Goal: Information Seeking & Learning: Learn about a topic

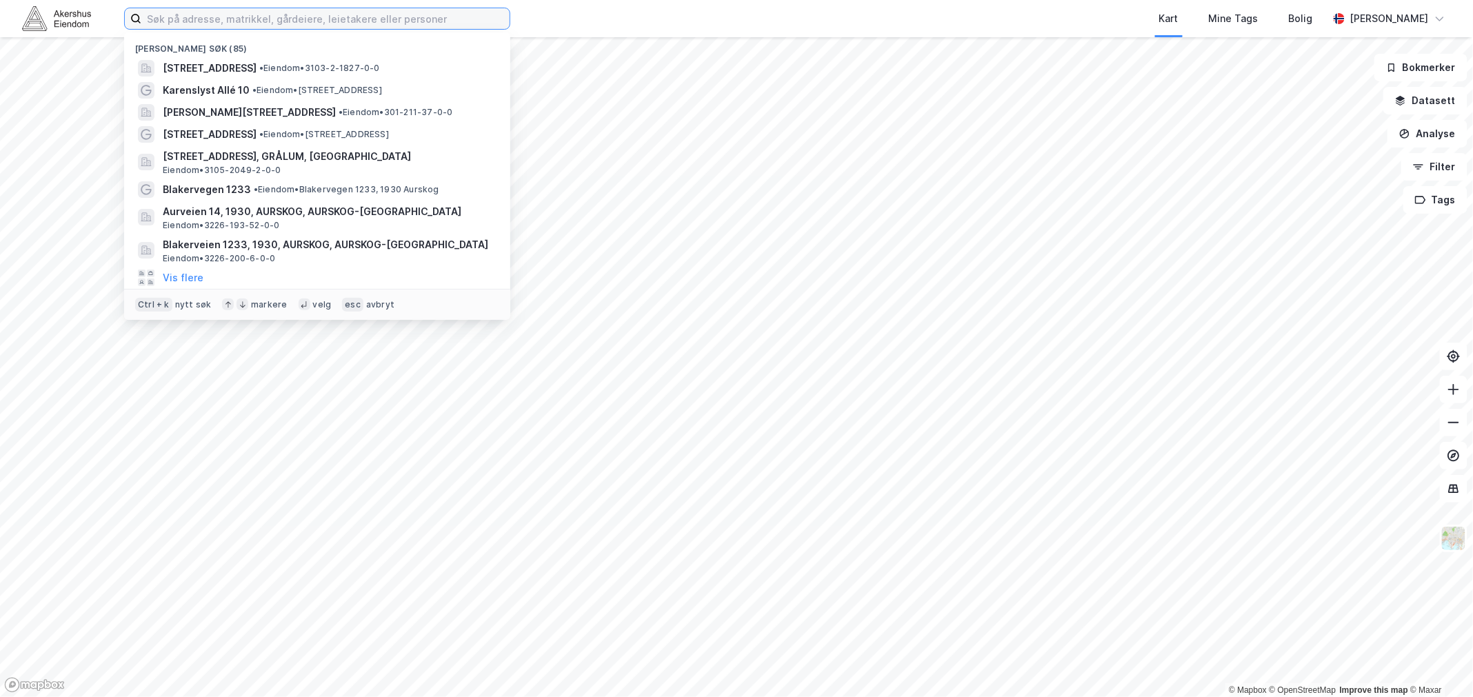
click at [187, 28] on input at bounding box center [325, 18] width 368 height 21
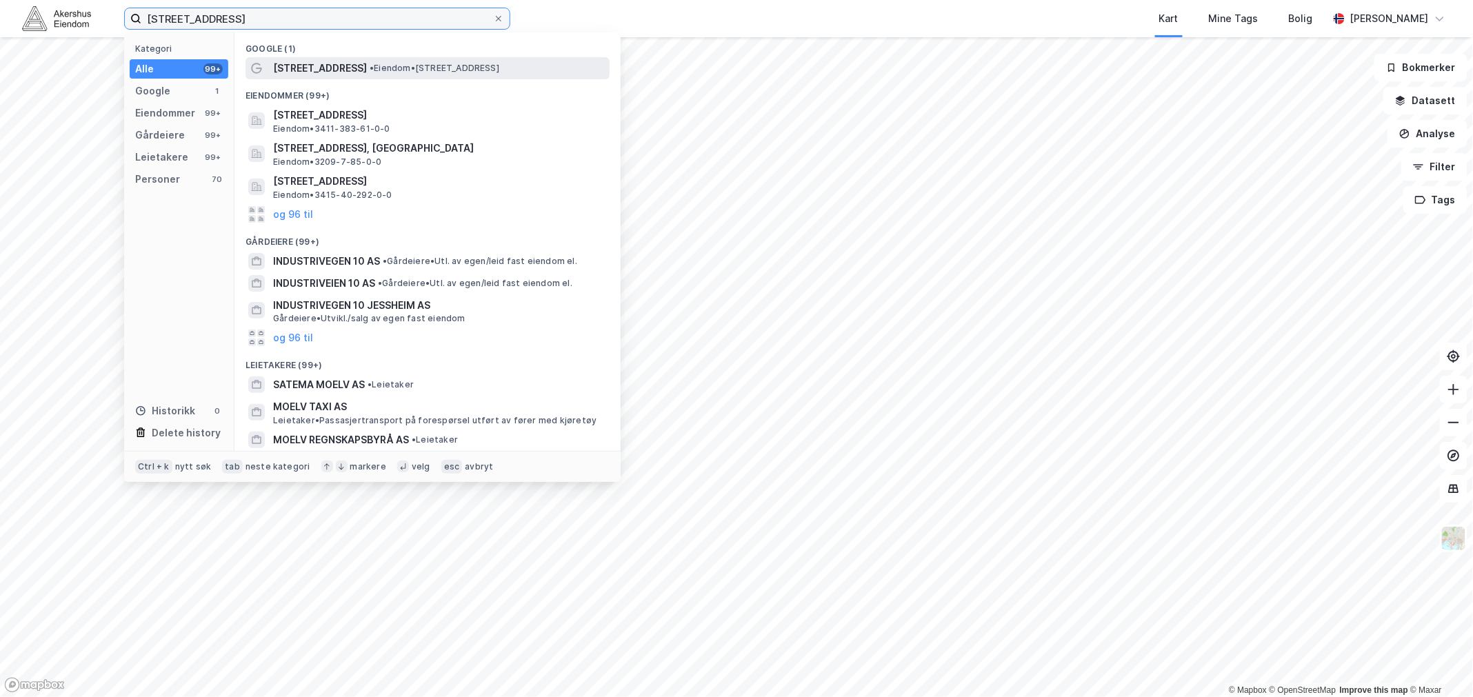
type input "[STREET_ADDRESS]"
click at [370, 67] on span "• Eiendom • [STREET_ADDRESS]" at bounding box center [435, 68] width 130 height 11
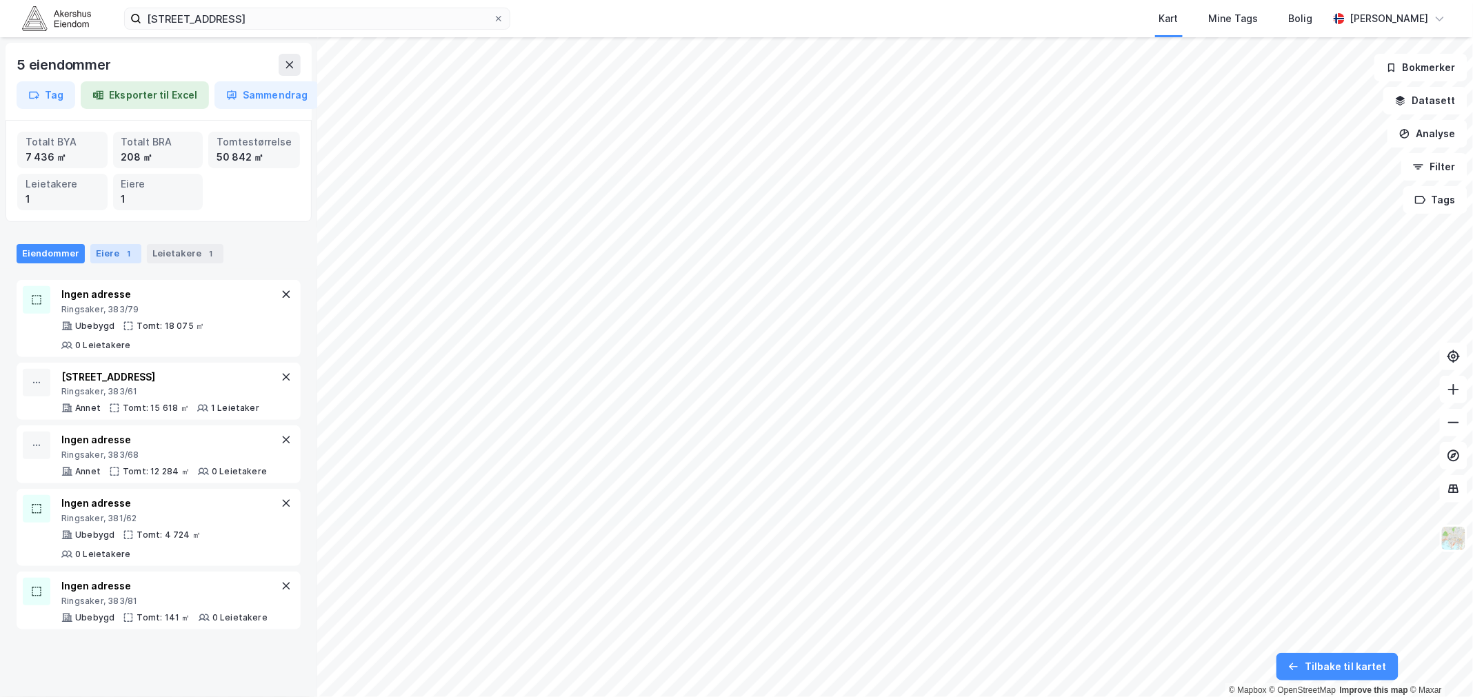
click at [117, 250] on div "Eiere 1" at bounding box center [115, 253] width 51 height 19
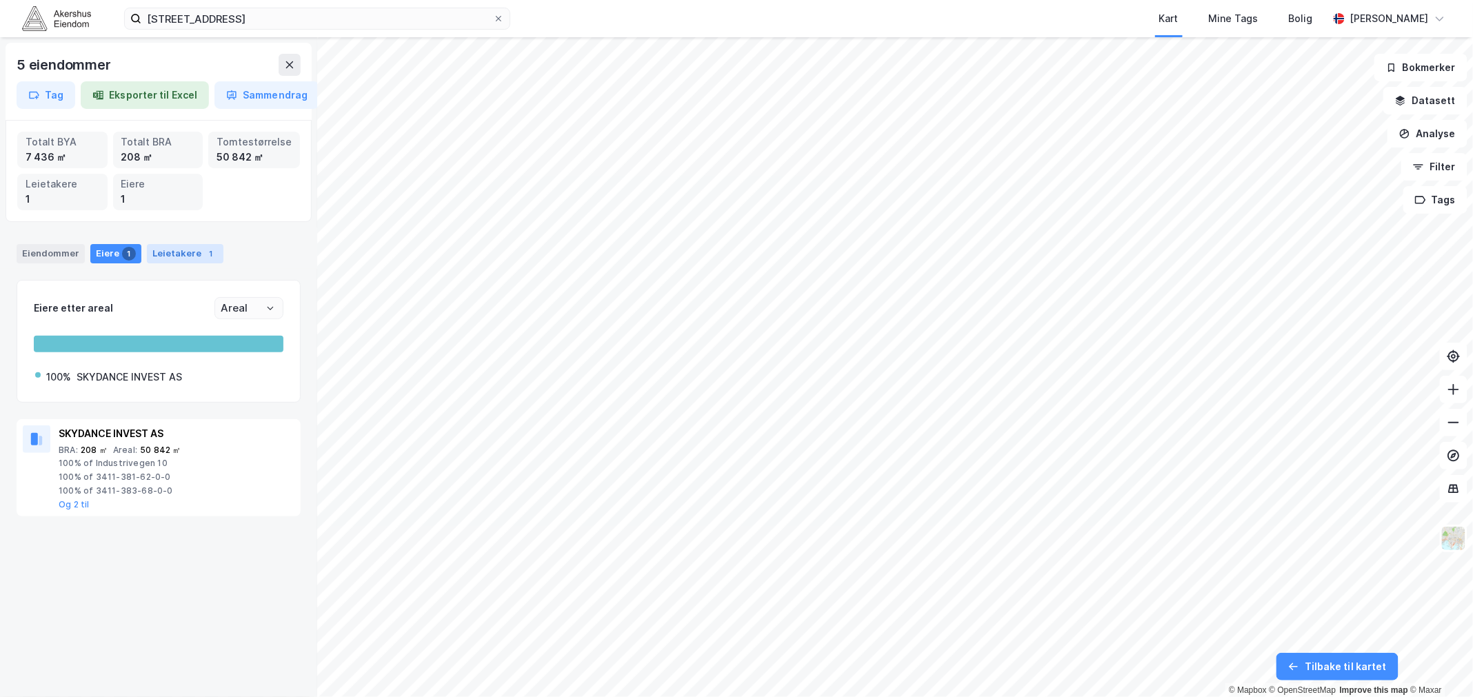
click at [178, 252] on div "Leietakere 1" at bounding box center [185, 253] width 77 height 19
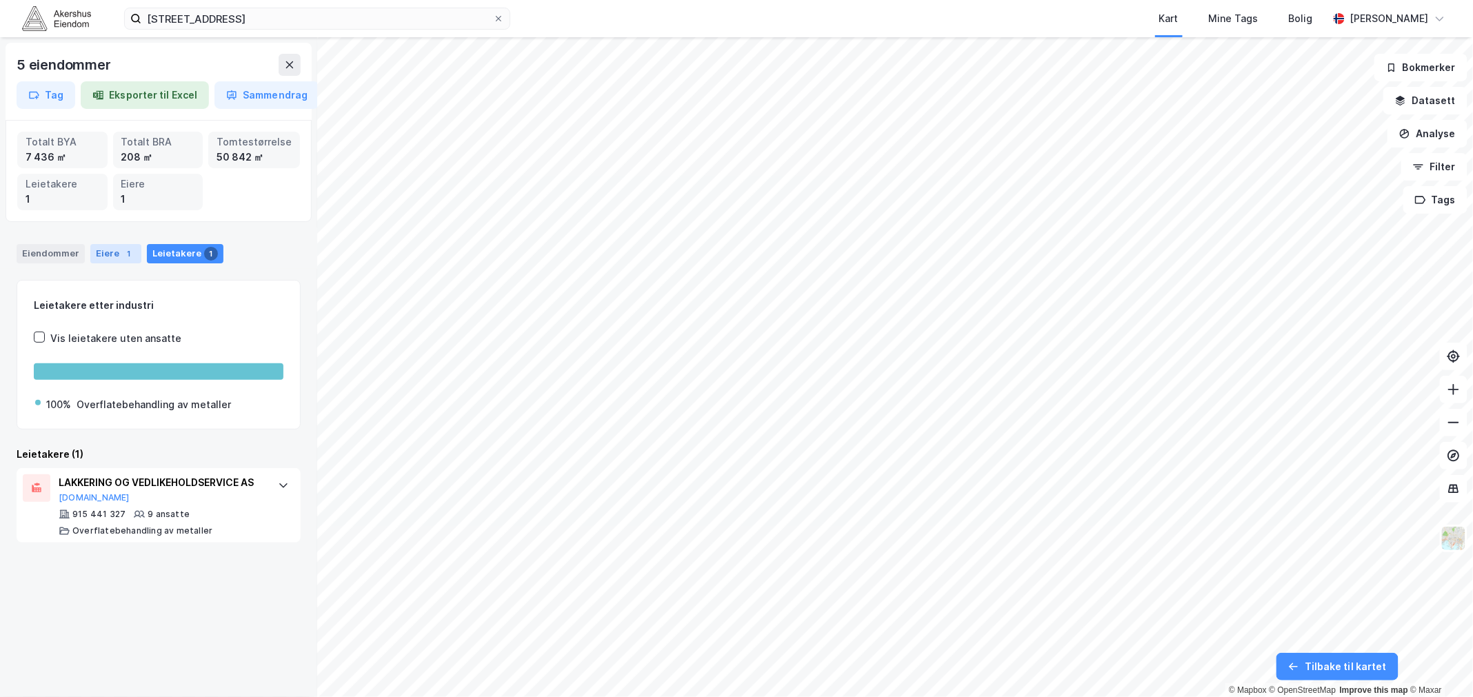
click at [114, 256] on div "Eiere 1" at bounding box center [115, 253] width 51 height 19
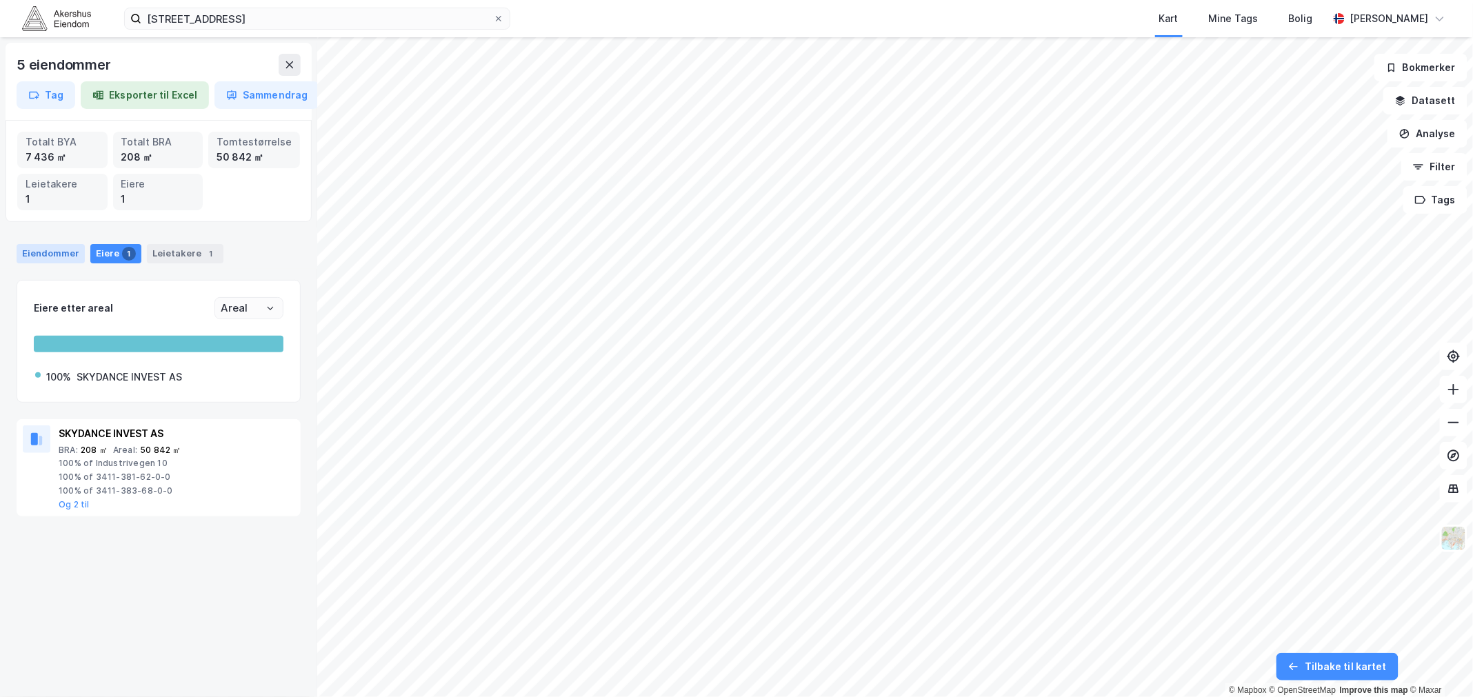
click at [22, 254] on div "Eiendommer" at bounding box center [51, 253] width 68 height 19
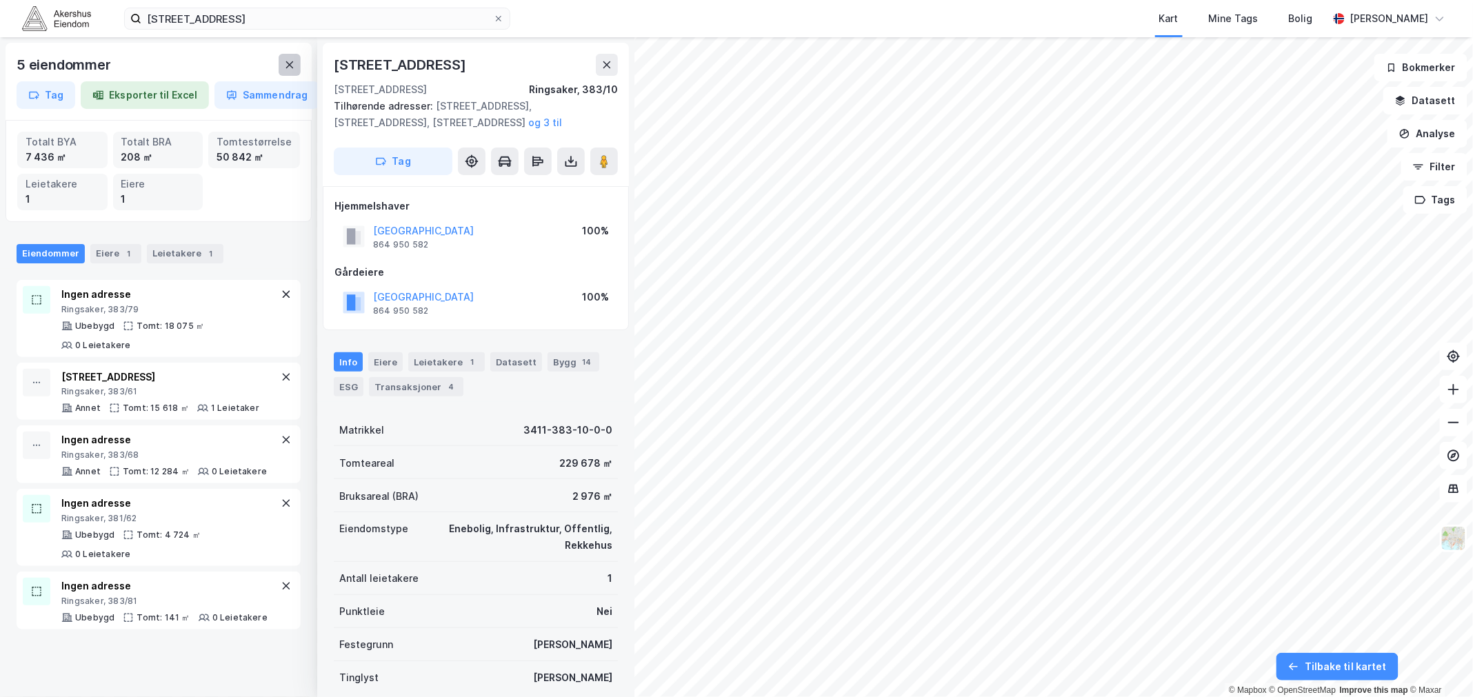
click at [290, 63] on icon at bounding box center [289, 64] width 11 height 11
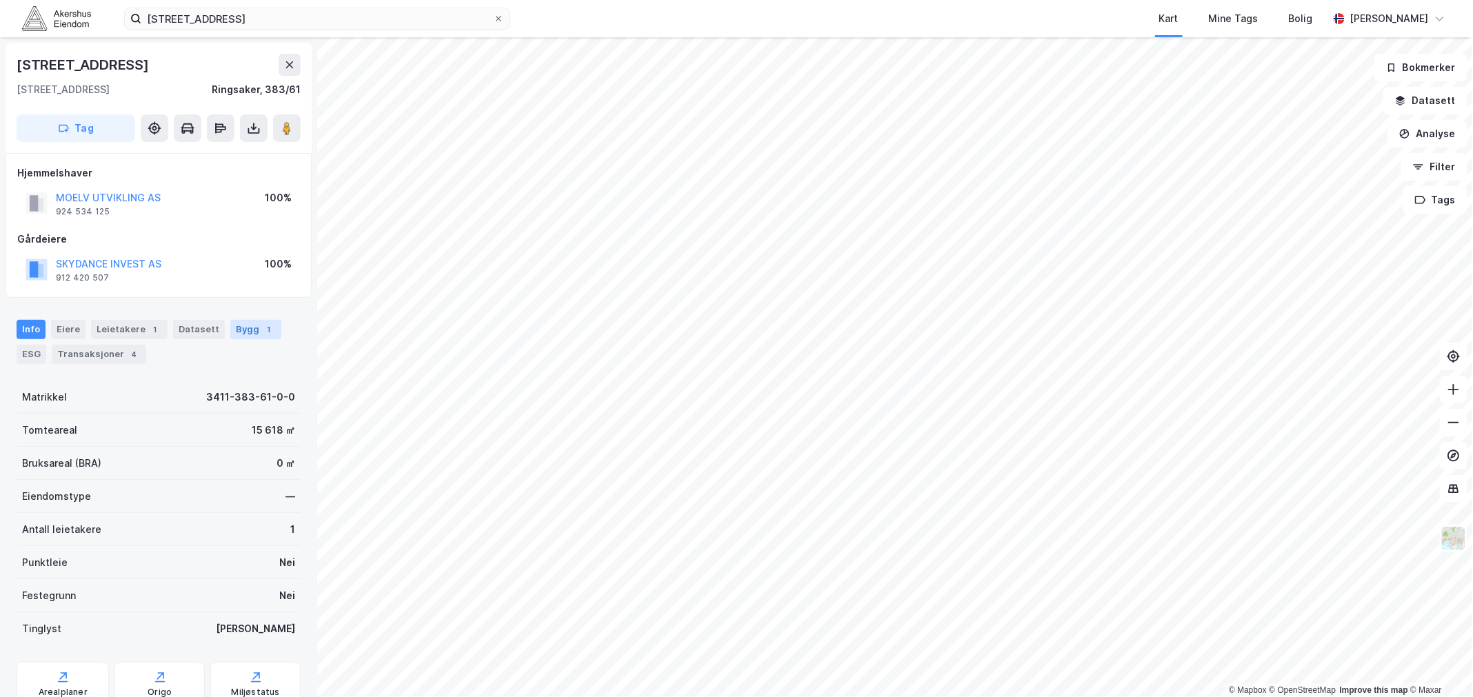
click at [262, 332] on div "1" at bounding box center [269, 330] width 14 height 14
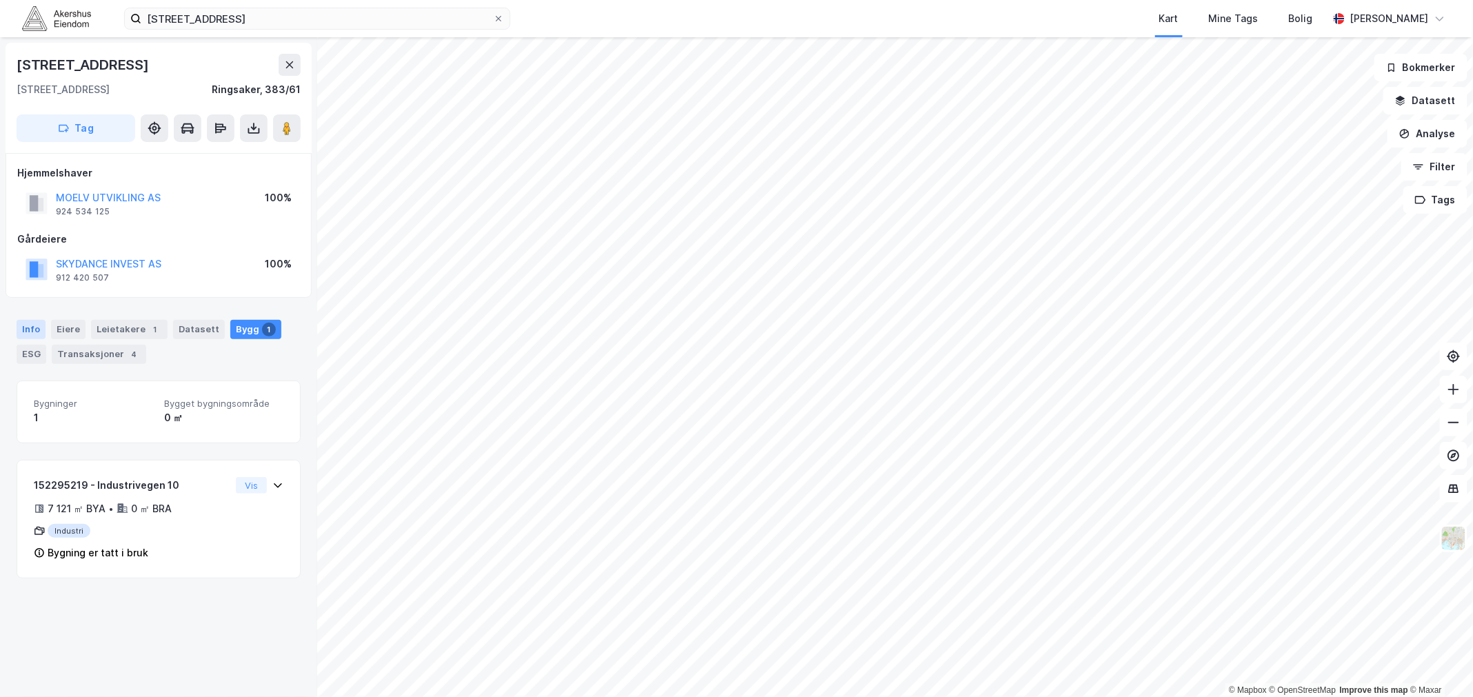
click at [37, 330] on div "Info" at bounding box center [31, 329] width 29 height 19
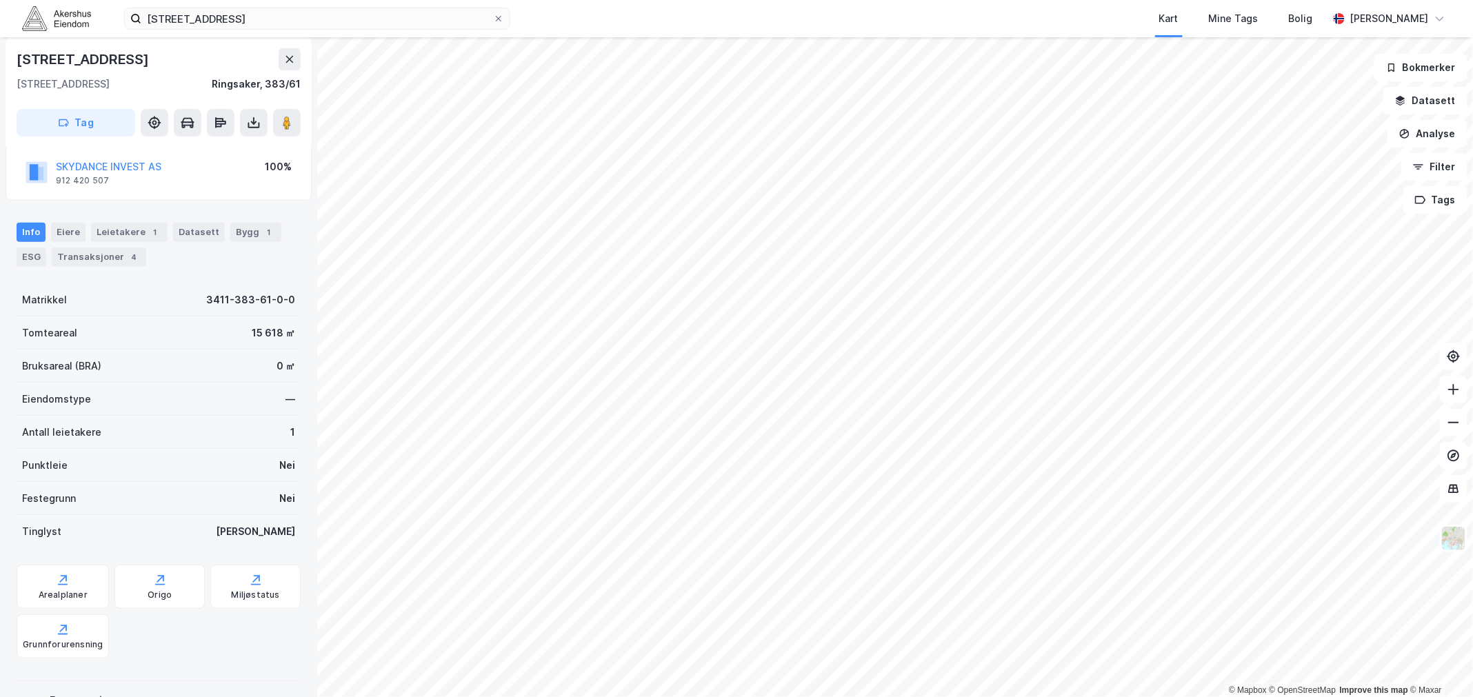
scroll to position [191, 0]
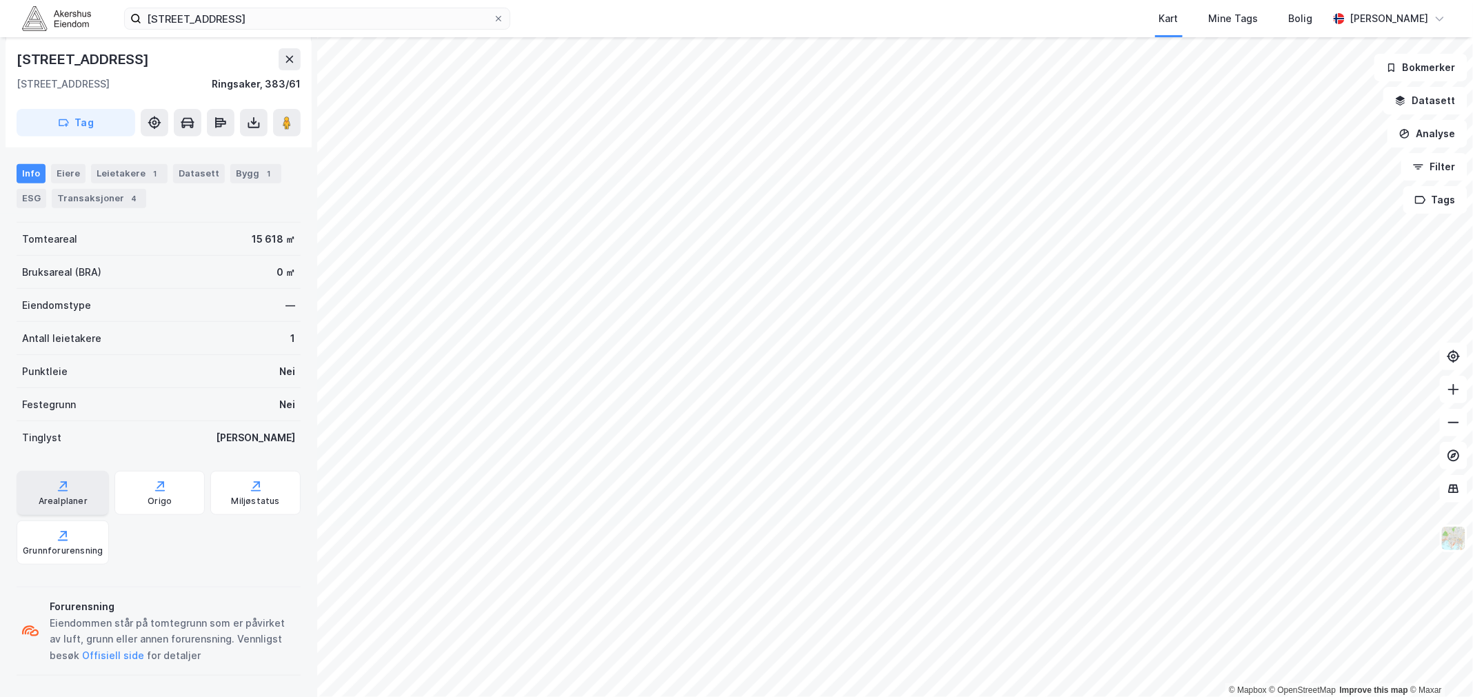
click at [58, 485] on icon at bounding box center [63, 486] width 14 height 14
